Goal: Task Accomplishment & Management: Manage account settings

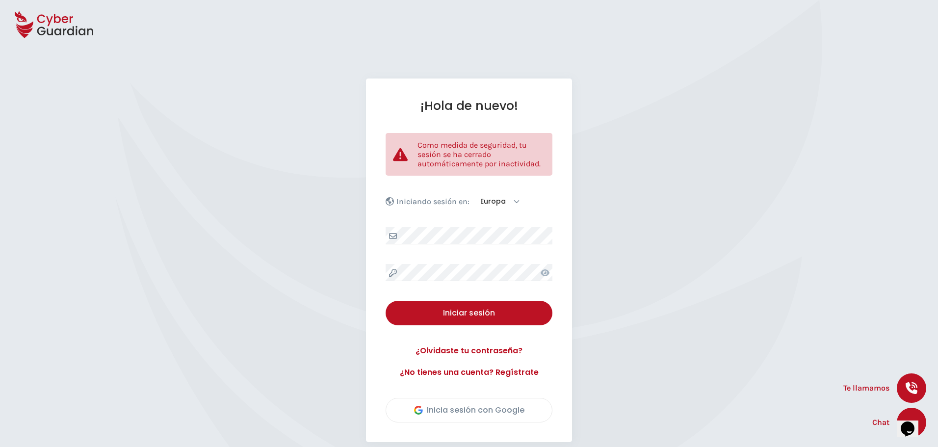
click at [471, 262] on div "¡Hola de nuevo! Como medida de seguridad, tu sesión se ha cerrado automáticamen…" at bounding box center [469, 261] width 206 height 364
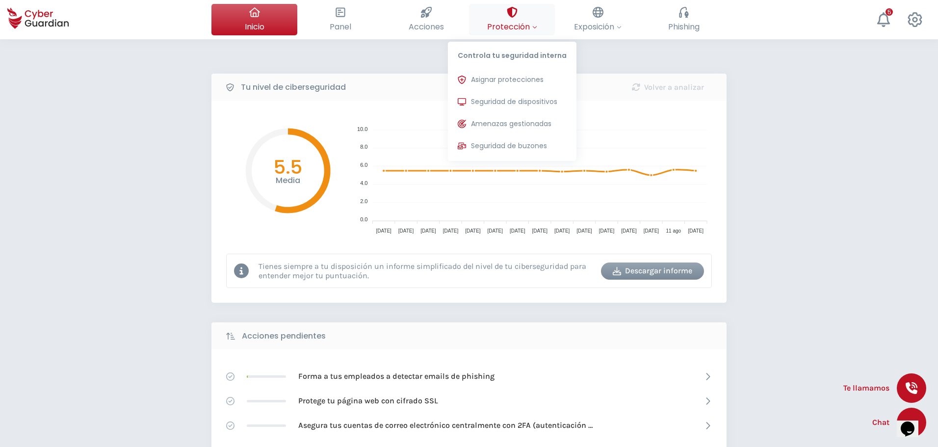
click at [495, 20] on button "Protección Controla tu seguridad interna Asignar protecciones Asigna las licenc…" at bounding box center [512, 19] width 86 height 31
click at [510, 142] on span "Seguridad de buzones" at bounding box center [509, 146] width 76 height 10
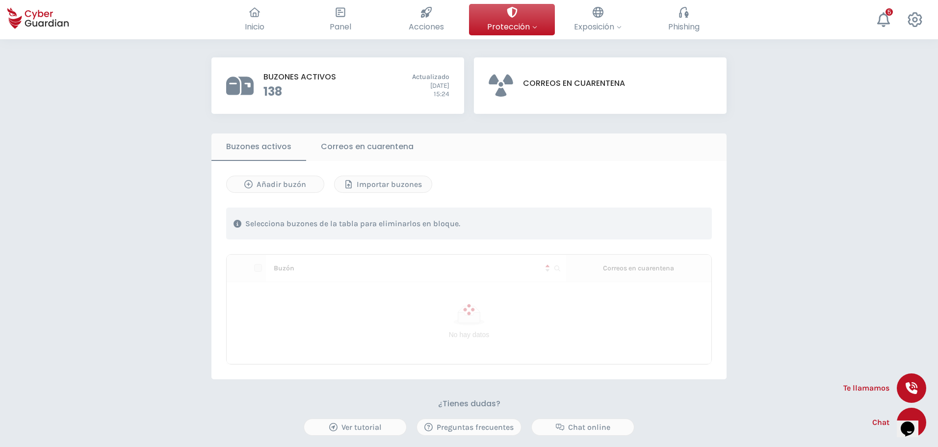
scroll to position [196, 0]
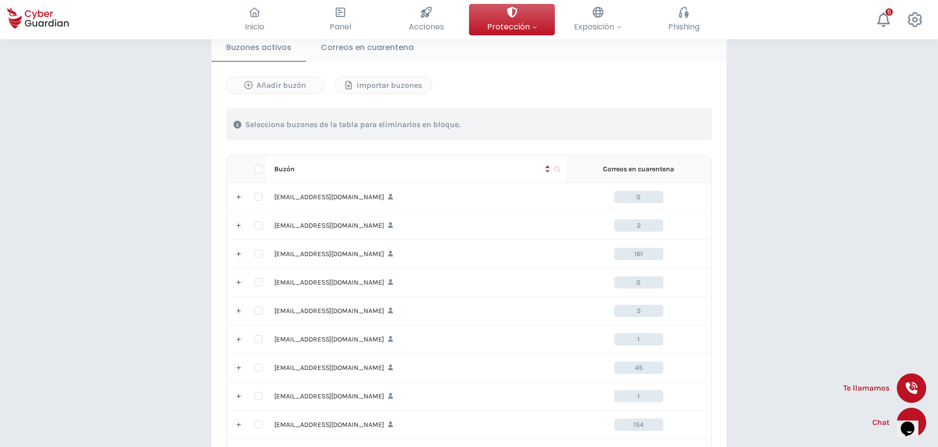
click at [305, 168] on span "Buzón" at bounding box center [408, 169] width 268 height 11
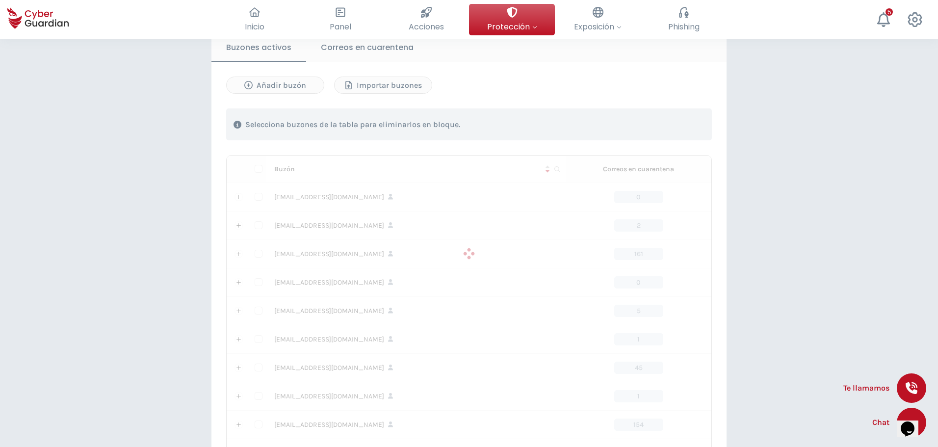
click at [557, 166] on div at bounding box center [469, 254] width 485 height 196
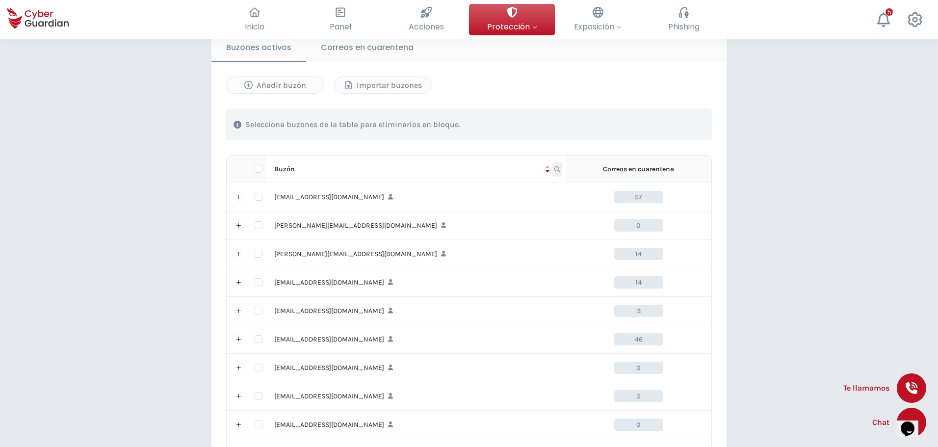
click at [556, 167] on icon "Buzón" at bounding box center [557, 169] width 6 height 6
click at [540, 192] on input "text" at bounding box center [510, 191] width 98 height 16
type input "administrador"
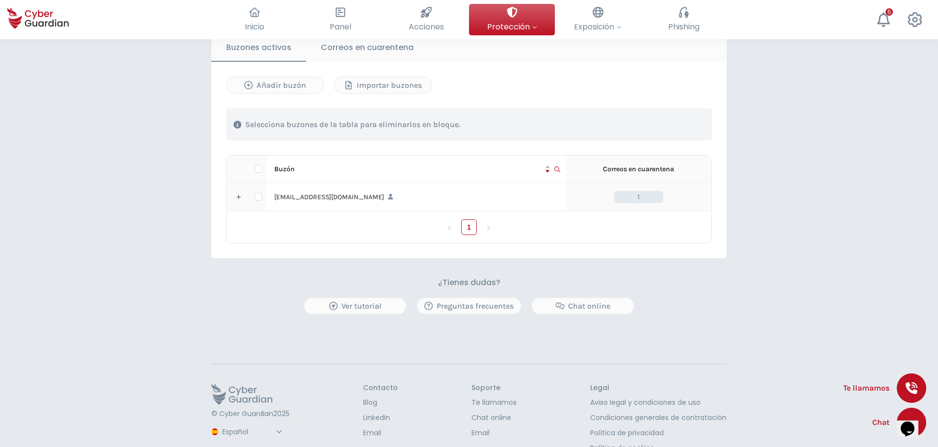
click at [336, 199] on div "[EMAIL_ADDRESS][DOMAIN_NAME]" at bounding box center [416, 197] width 284 height 11
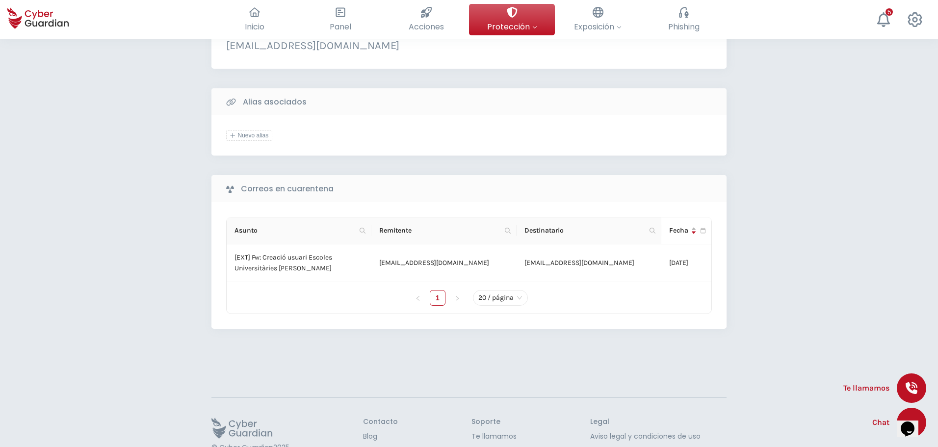
scroll to position [169, 0]
